Goal: Information Seeking & Learning: Learn about a topic

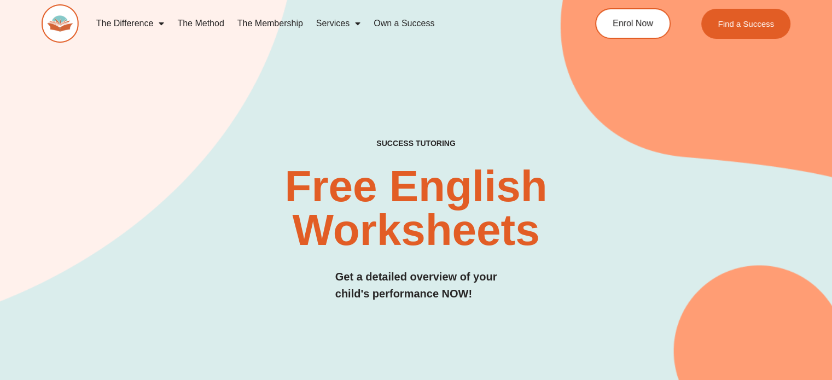
click at [366, 125] on div "SUCCESS TUTORING​ Free English Worksheets​ Get a detailed overview of your chil…" at bounding box center [416, 197] width 749 height 477
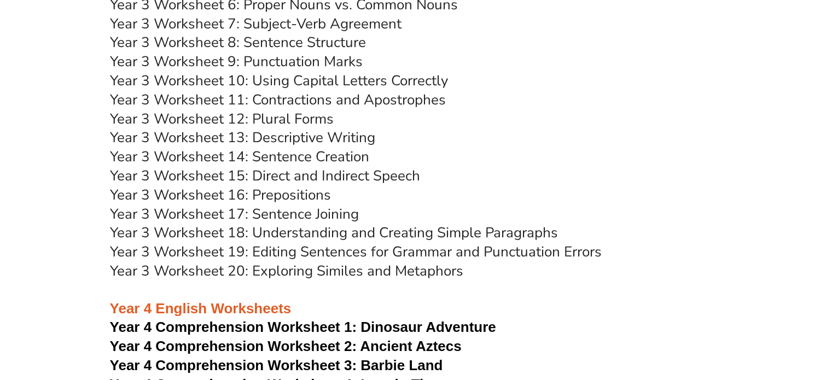
scroll to position [3565, 0]
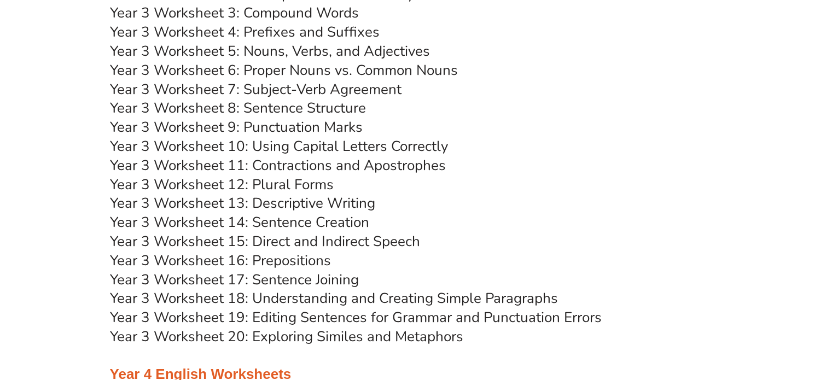
click at [328, 89] on link "Year 3 Worksheet 7: Subject-Verb Agreement" at bounding box center [255, 89] width 291 height 19
click at [262, 111] on link "Year 3 Worksheet 8: Sentence Structure" at bounding box center [238, 107] width 256 height 19
click at [258, 130] on link "Year 3 Worksheet 9: Punctuation Marks" at bounding box center [236, 127] width 253 height 19
click at [313, 151] on link "Year 3 Worksheet 10: Using Capital Letters Correctly" at bounding box center [279, 146] width 338 height 19
click at [255, 170] on link "Year 3 Worksheet 11: Contractions and Apostrophes" at bounding box center [278, 165] width 336 height 19
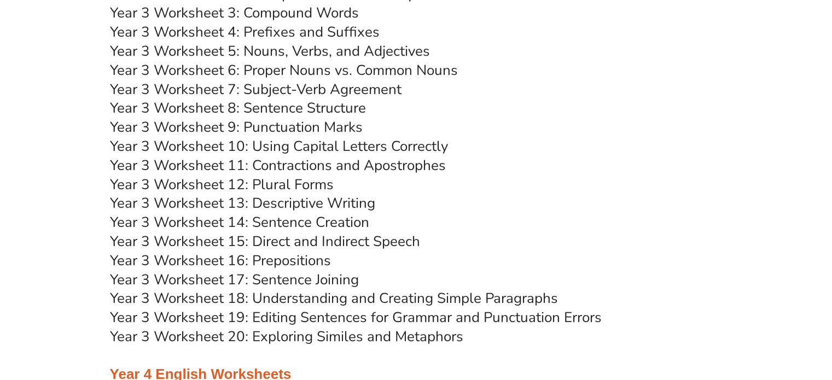
click at [235, 192] on link "Year 3 Worksheet 12: Plural Forms" at bounding box center [222, 184] width 224 height 19
click at [315, 205] on link "Year 3 Worksheet 13: Descriptive Writing" at bounding box center [242, 203] width 265 height 19
click at [298, 223] on link "Year 3 Worksheet 14: Sentence Creation" at bounding box center [239, 222] width 259 height 19
click at [287, 243] on link "Year 3 Worksheet 15: Direct and Indirect Speech" at bounding box center [265, 241] width 310 height 19
click at [312, 260] on link "Year 3 Worksheet 16: Prepositions" at bounding box center [220, 260] width 221 height 19
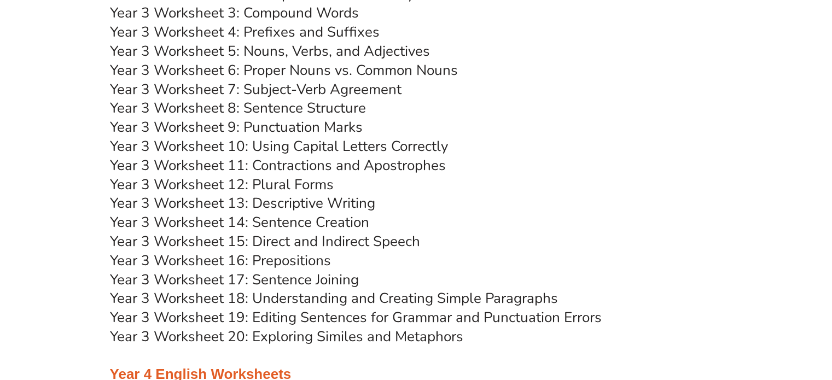
click at [330, 276] on link "Year 3 Worksheet 17: Sentence Joining" at bounding box center [234, 279] width 249 height 19
click at [283, 299] on link "Year 3 Worksheet 18: Understanding and Creating Simple Paragraphs" at bounding box center [334, 298] width 448 height 19
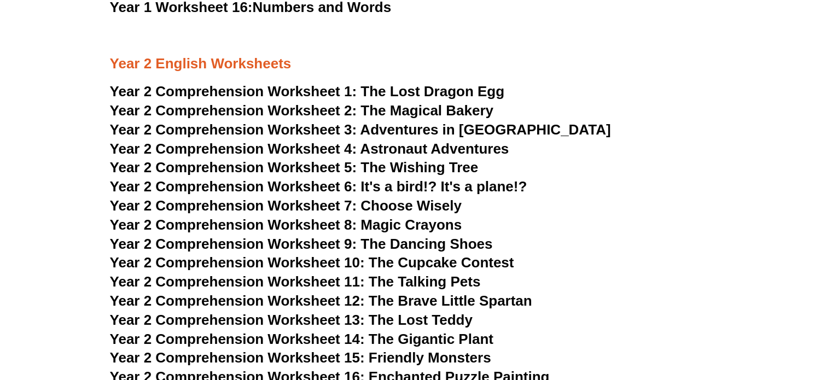
scroll to position [2255, 0]
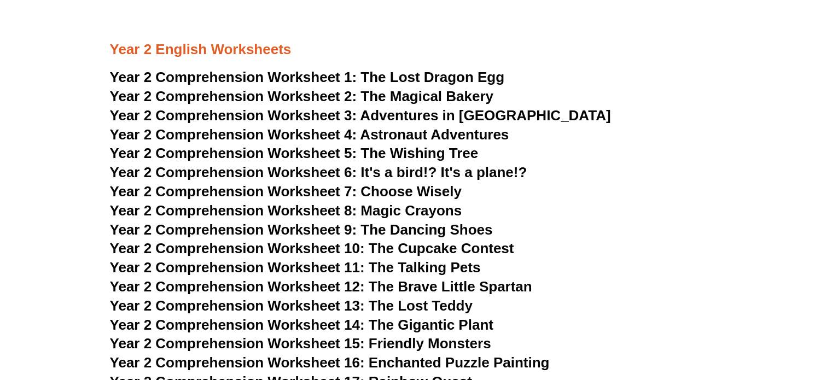
click at [407, 76] on span "The Lost Dragon Egg" at bounding box center [432, 77] width 144 height 16
click at [431, 173] on span "Year 2 Comprehension Worksheet 6: It's a bird!? It's a plane!?" at bounding box center [318, 172] width 417 height 16
click at [358, 216] on span "Year 2 Comprehension Worksheet 8: Magic Crayons" at bounding box center [286, 210] width 352 height 16
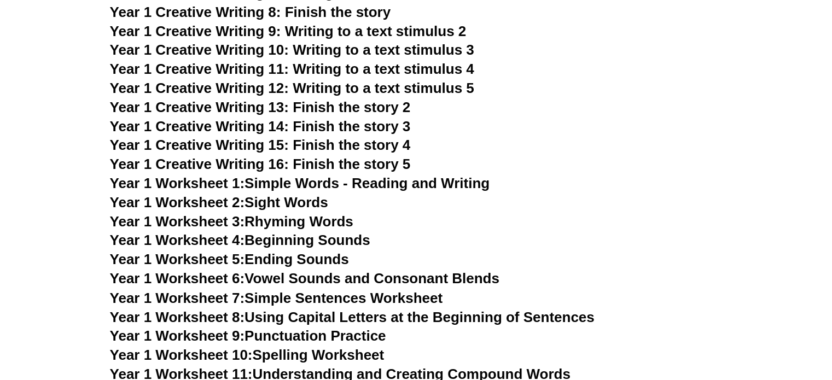
scroll to position [0, 0]
